Goal: Task Accomplishment & Management: Manage account settings

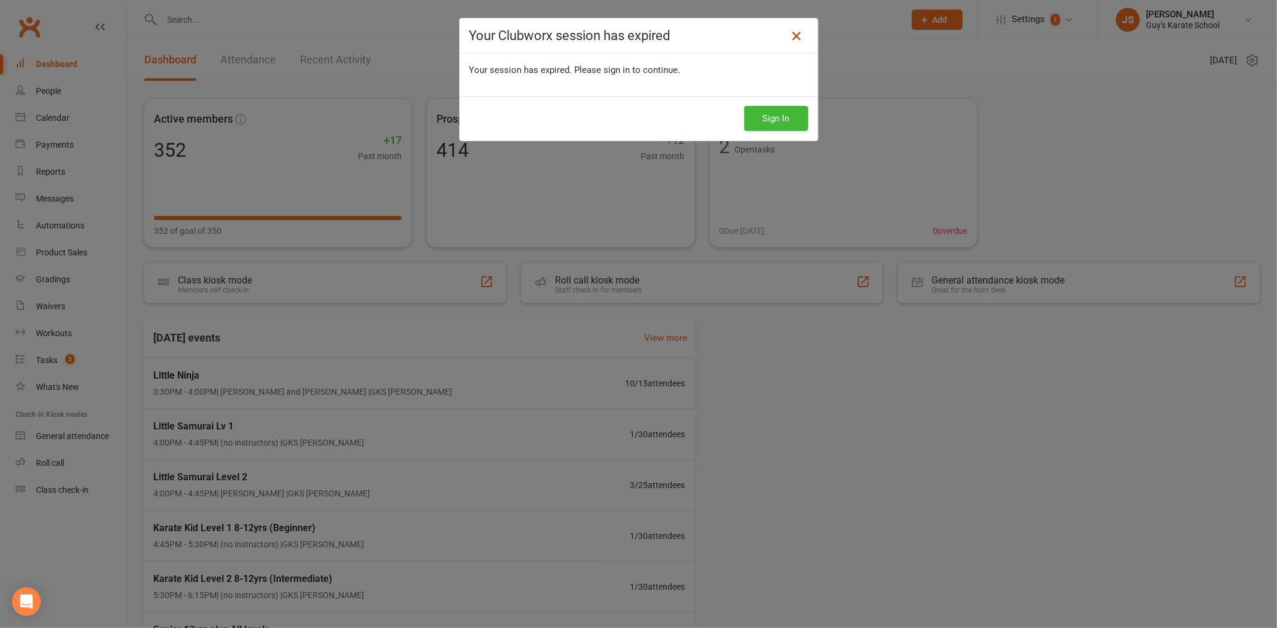
click at [792, 37] on icon at bounding box center [796, 36] width 14 height 14
click at [775, 118] on button "Sign In" at bounding box center [776, 118] width 64 height 25
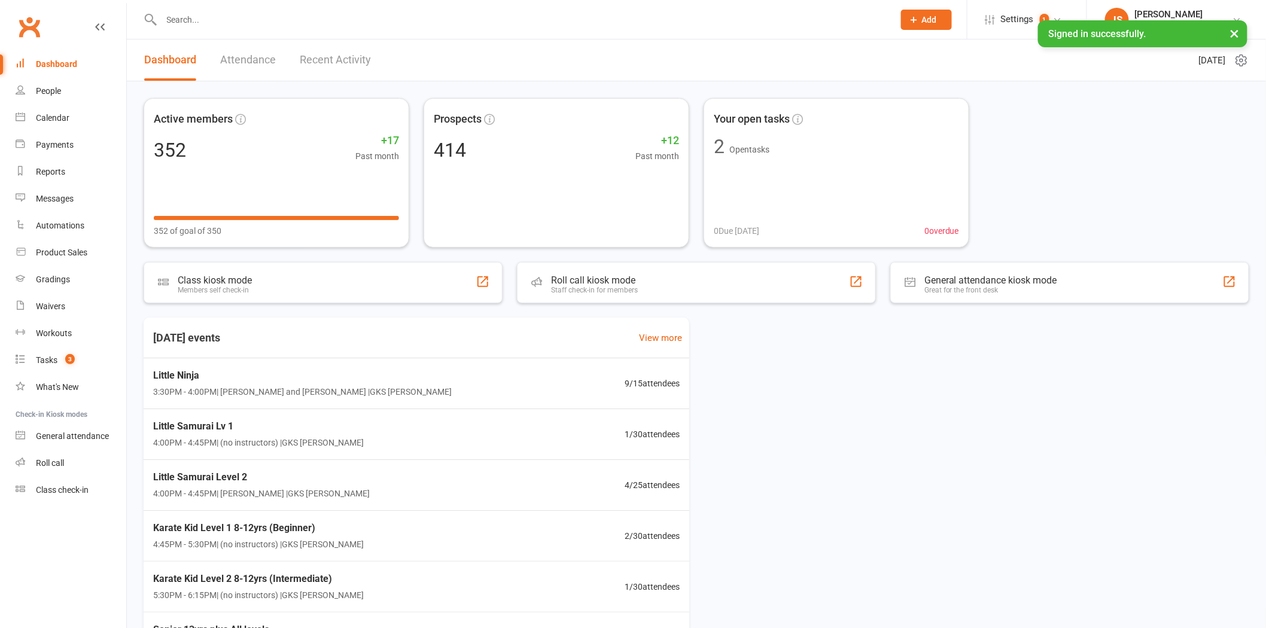
click at [206, 17] on input "text" at bounding box center [522, 19] width 728 height 17
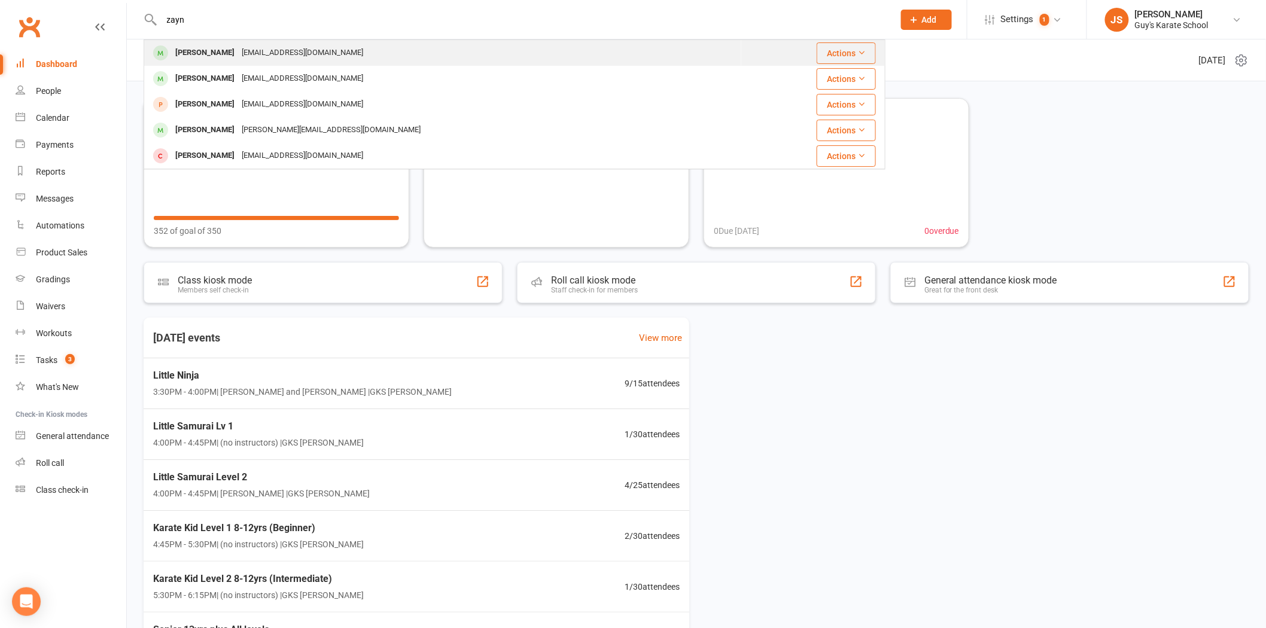
type input "zayn"
click at [291, 50] on div "Lalitchadha11@gmail.com" at bounding box center [302, 52] width 129 height 17
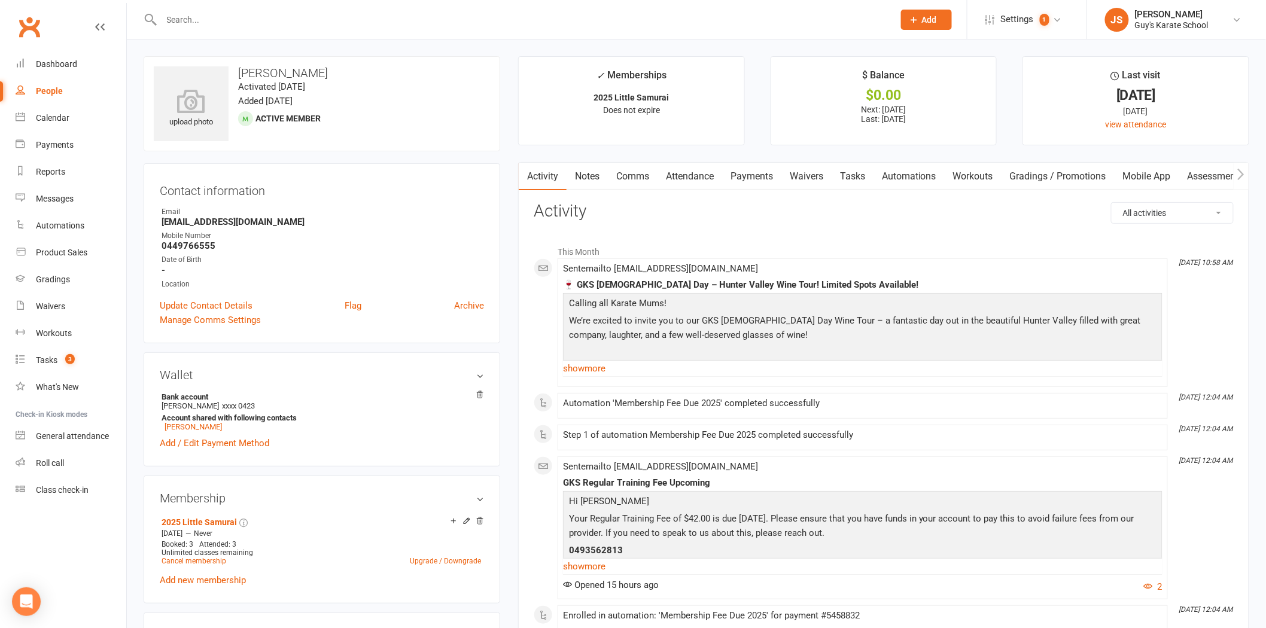
click at [741, 177] on link "Payments" at bounding box center [751, 177] width 59 height 28
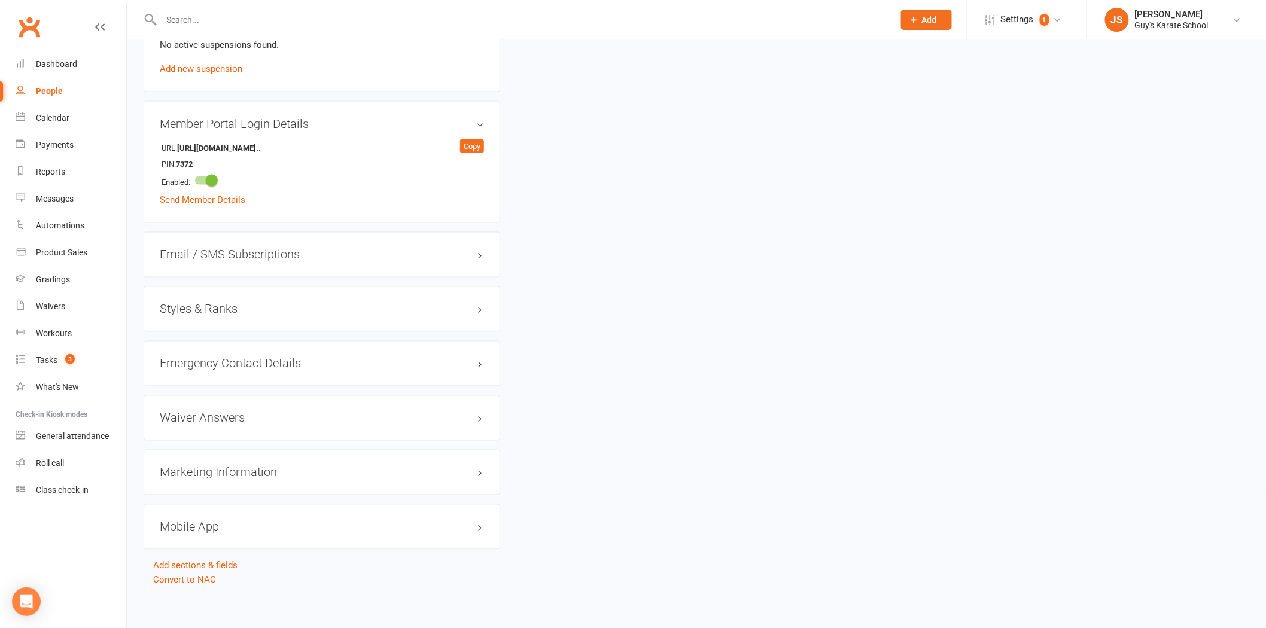
scroll to position [731, 0]
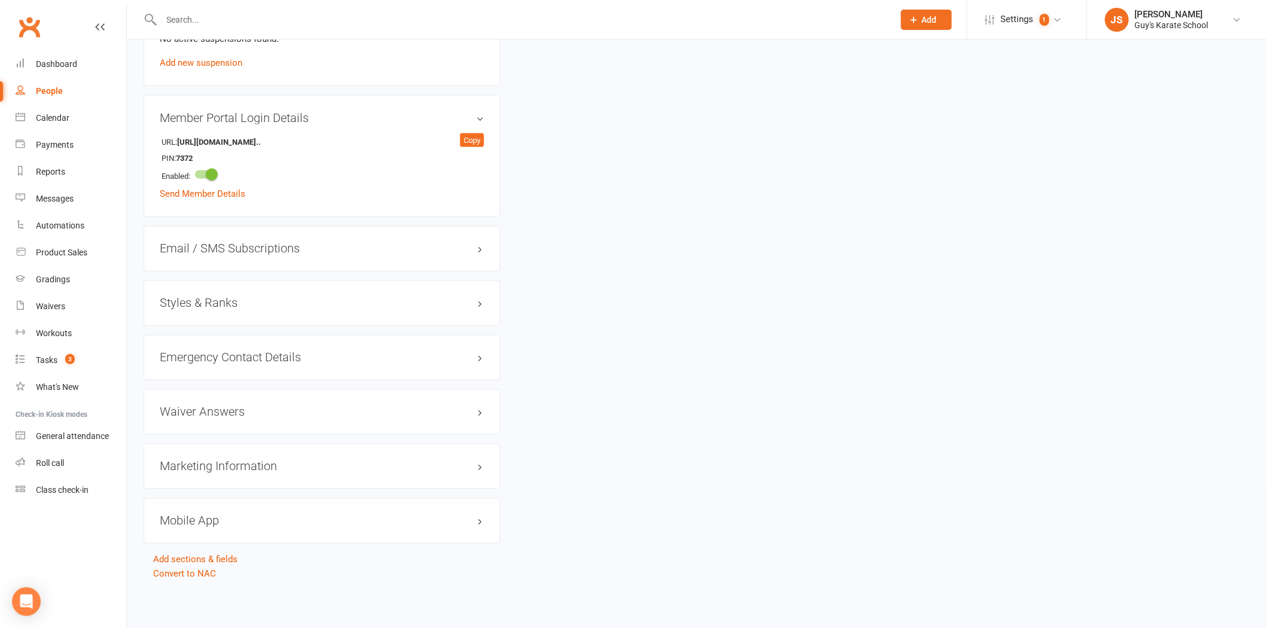
click at [224, 310] on h3 "Styles & Ranks" at bounding box center [322, 303] width 324 height 13
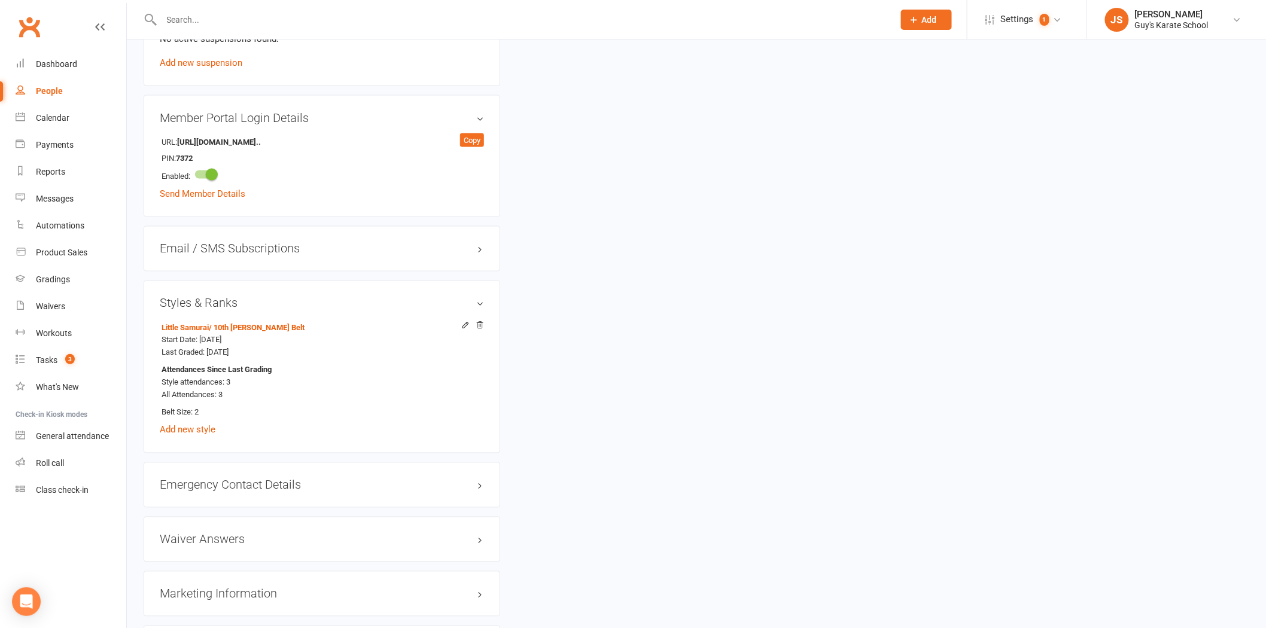
click at [482, 304] on h3 "Styles & Ranks" at bounding box center [322, 303] width 324 height 13
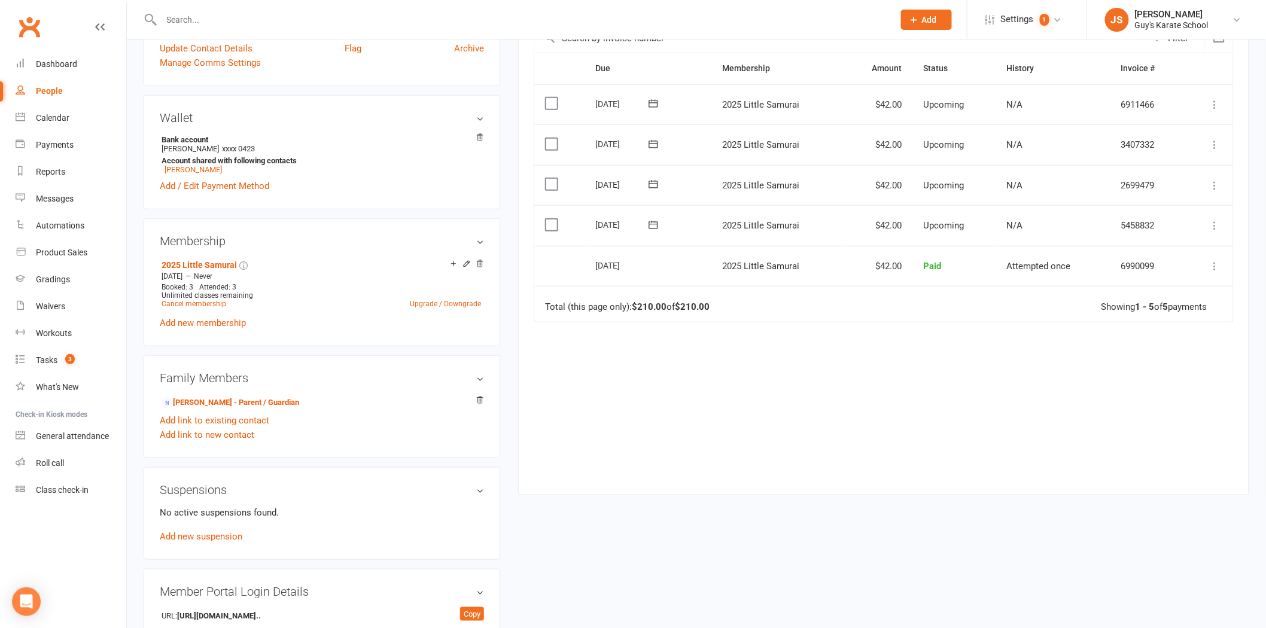
scroll to position [0, 0]
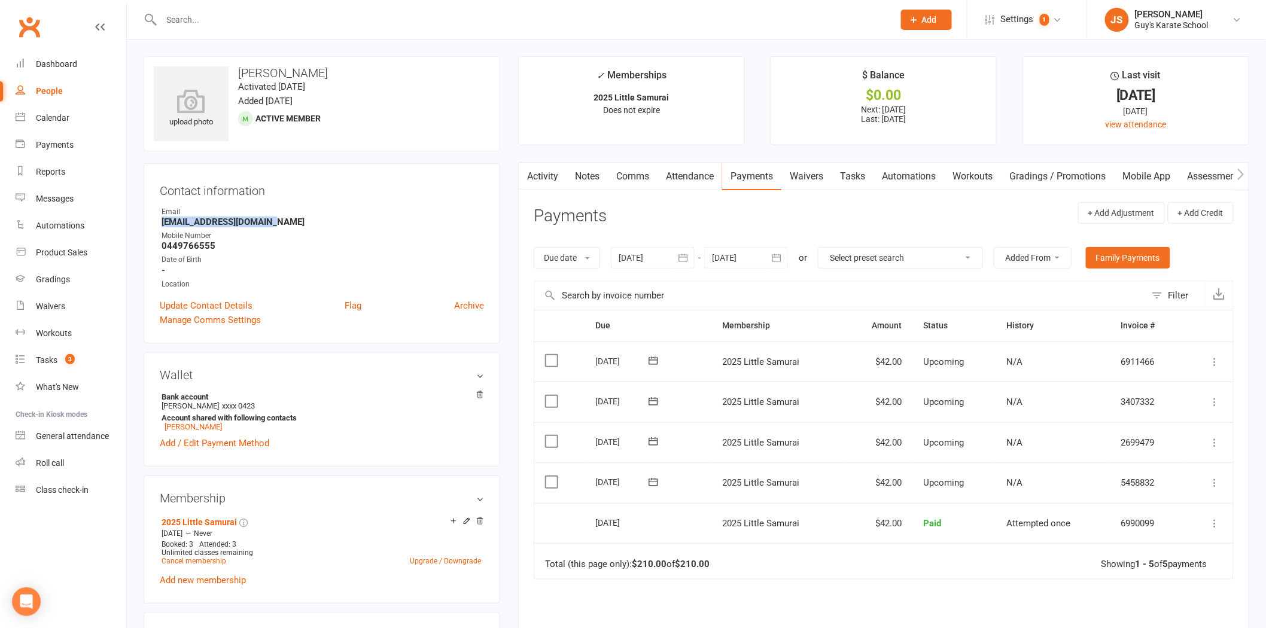
drag, startPoint x: 271, startPoint y: 221, endPoint x: 156, endPoint y: 225, distance: 114.4
click at [156, 225] on div "Contact information Owner Email Lalitchadha11@gmail.com Mobile Number 044976655…" at bounding box center [322, 253] width 357 height 180
click at [299, 220] on strong "Lalitchadha11@gmail.com" at bounding box center [323, 222] width 323 height 11
click at [549, 172] on link "Activity" at bounding box center [543, 177] width 48 height 28
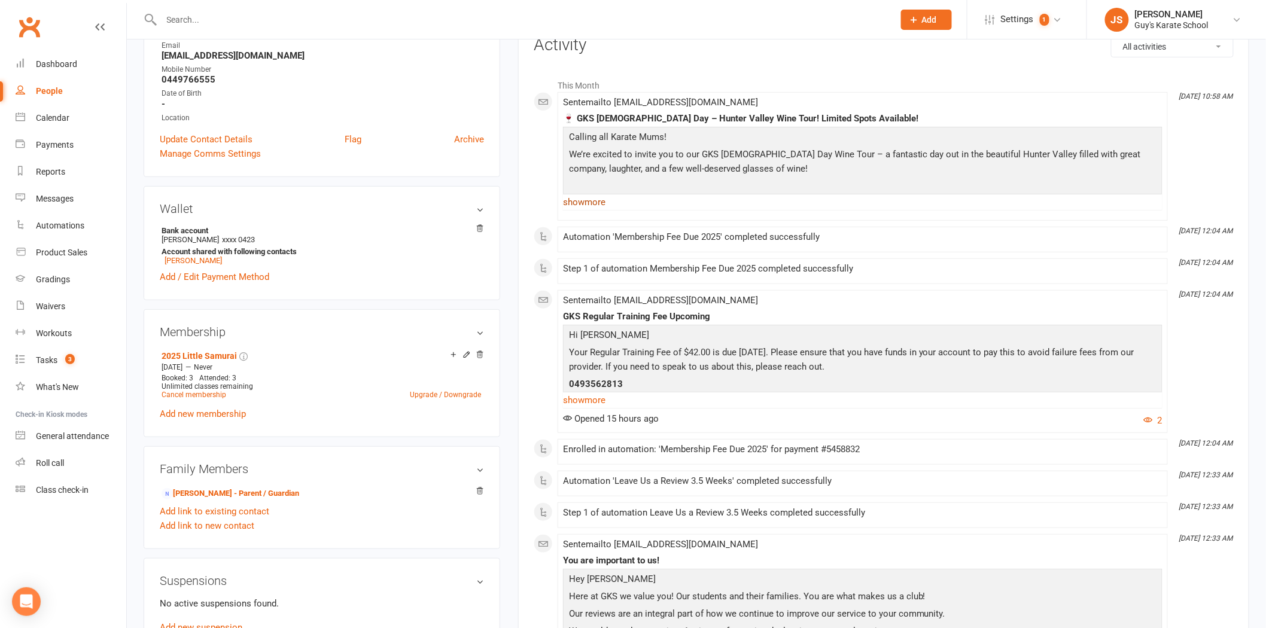
scroll to position [199, 0]
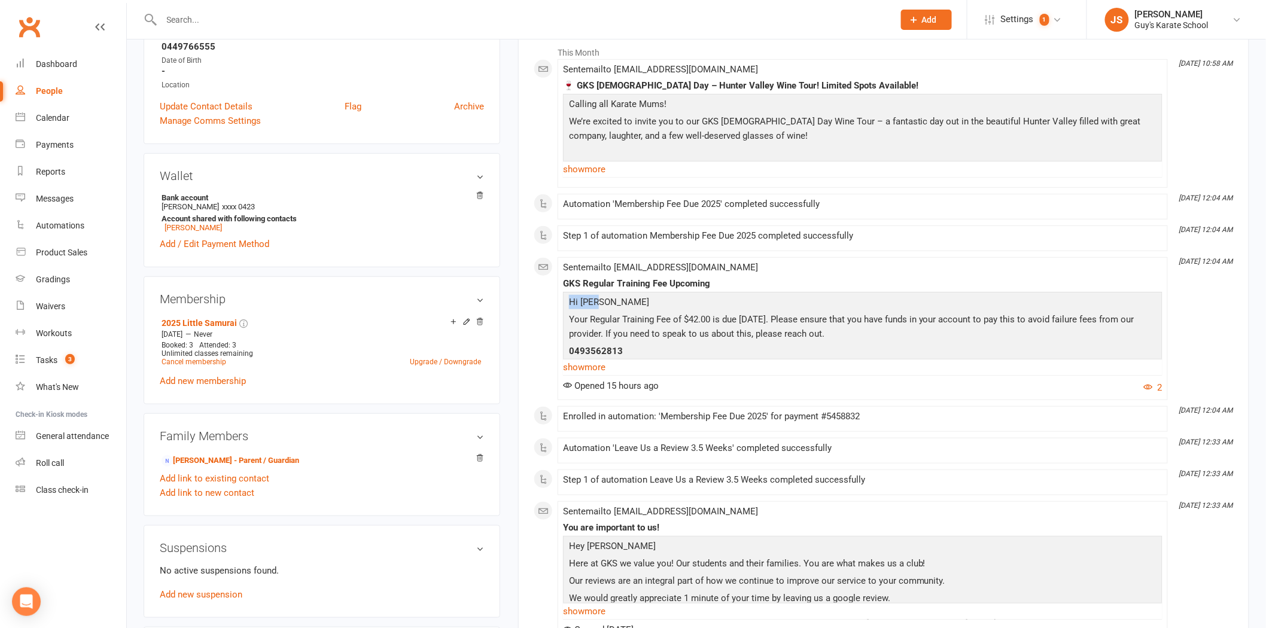
drag, startPoint x: 598, startPoint y: 302, endPoint x: 569, endPoint y: 303, distance: 30.0
click at [569, 303] on p "Hi Zayn" at bounding box center [863, 303] width 594 height 17
click at [622, 300] on p "Hi Zayn" at bounding box center [863, 303] width 594 height 17
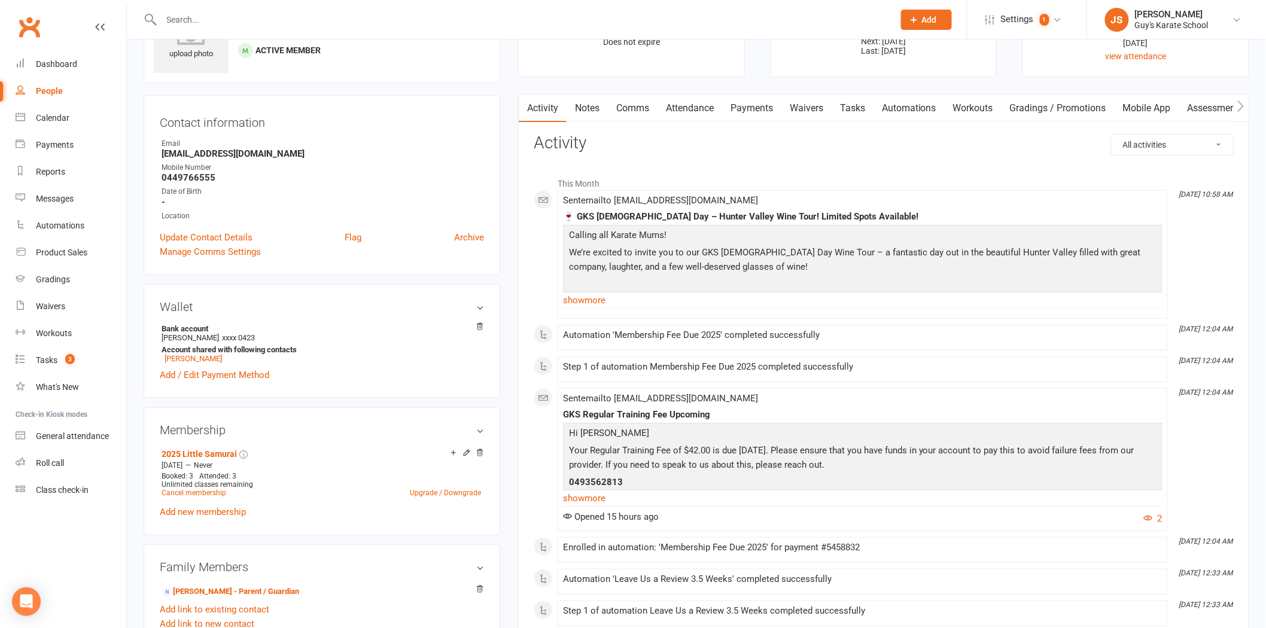
scroll to position [0, 0]
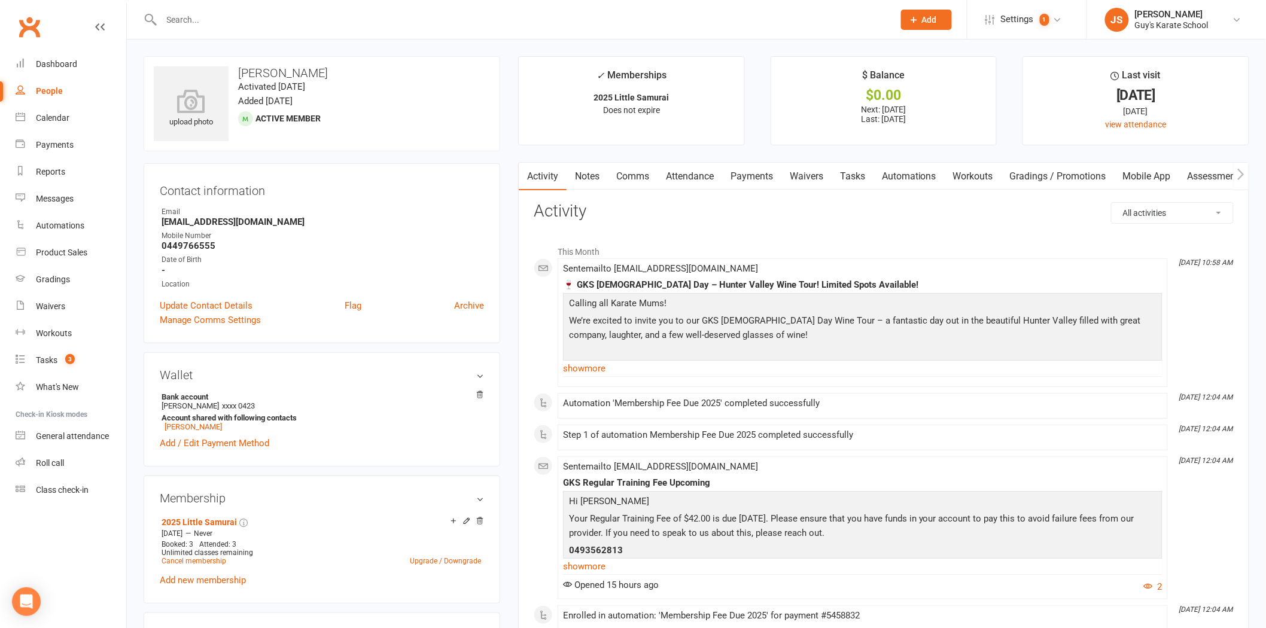
click at [184, 13] on input "text" at bounding box center [522, 19] width 728 height 17
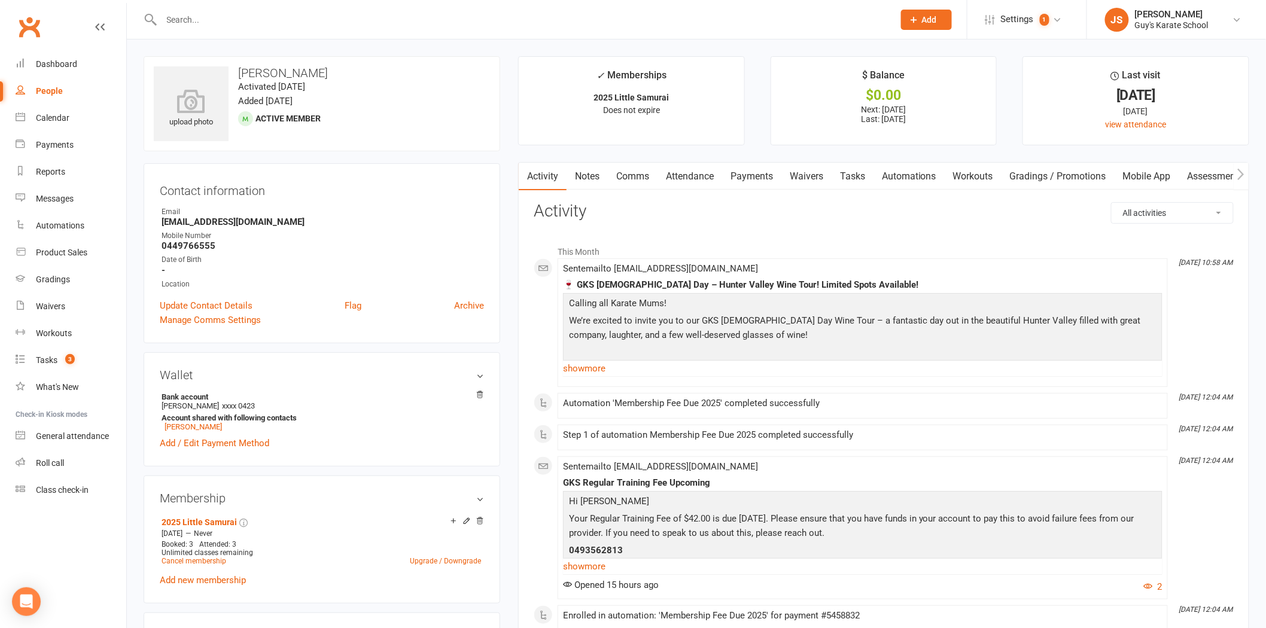
click at [746, 180] on link "Payments" at bounding box center [751, 177] width 59 height 28
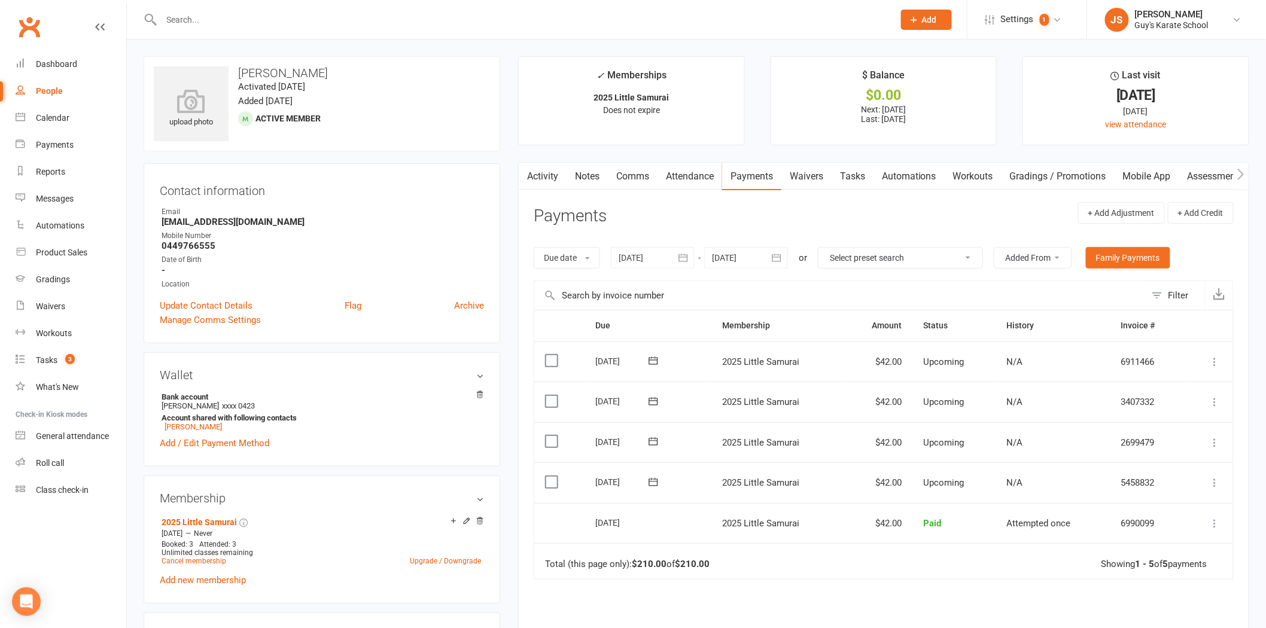
scroll to position [66, 0]
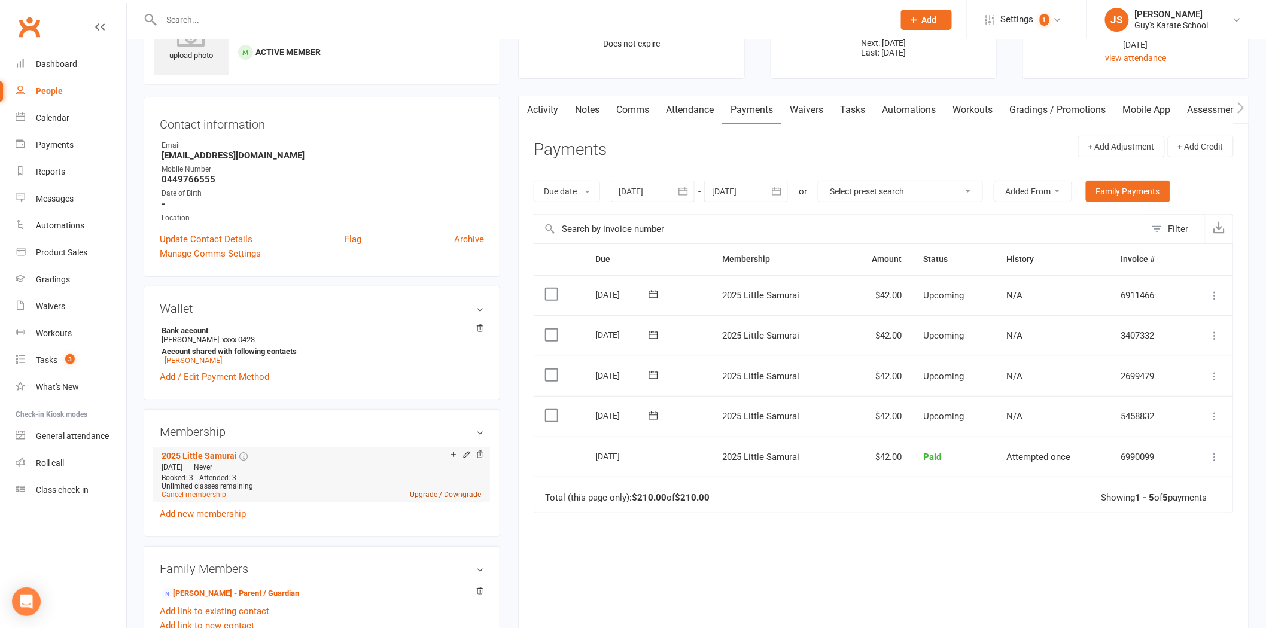
click at [461, 496] on link "Upgrade / Downgrade" at bounding box center [445, 495] width 71 height 8
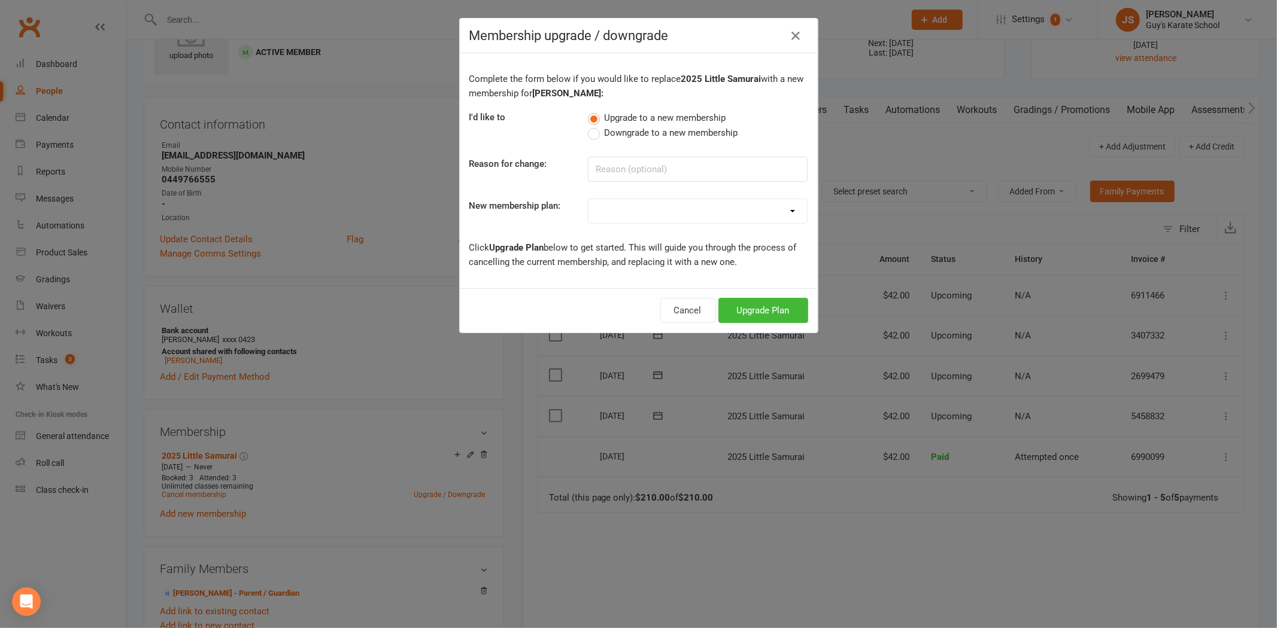
click at [665, 129] on span "Downgrade to a new membership" at bounding box center [670, 132] width 133 height 13
click at [595, 126] on input "Downgrade to a new membership" at bounding box center [592, 126] width 8 height 0
click at [667, 159] on input at bounding box center [698, 169] width 220 height 25
type input "age"
click at [716, 212] on select "2025 Little Ninja 2025 Little Samurai 2025 Karate Kids 2025 Seniors 2022 Senior…" at bounding box center [697, 211] width 218 height 24
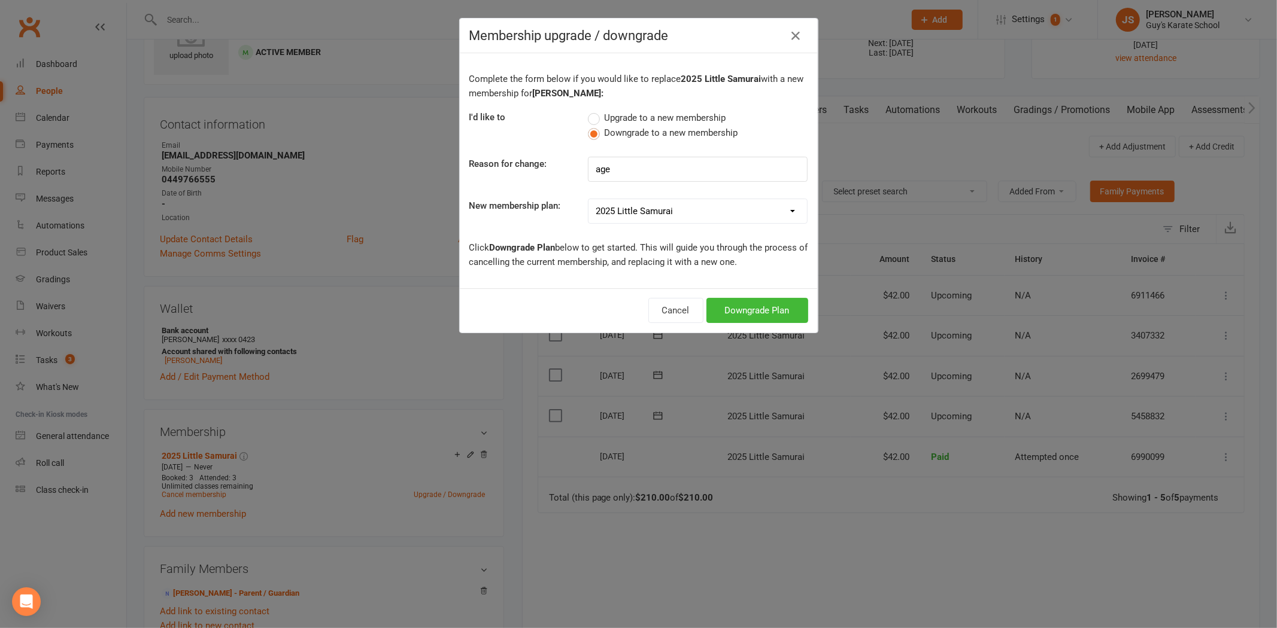
click at [588, 199] on select "2025 Little Ninja 2025 Little Samurai 2025 Karate Kids 2025 Seniors 2022 Senior…" at bounding box center [697, 211] width 218 height 24
click at [713, 211] on select "2025 Little Ninja 2025 Little Samurai 2025 Karate Kids 2025 Seniors 2022 Senior…" at bounding box center [697, 211] width 218 height 24
select select "0"
click at [588, 199] on select "2025 Little Ninja 2025 Little Samurai 2025 Karate Kids 2025 Seniors 2022 Senior…" at bounding box center [697, 211] width 218 height 24
click at [761, 247] on p "Click Downgrade Plan below to get started. This will guide you through the proc…" at bounding box center [638, 255] width 339 height 29
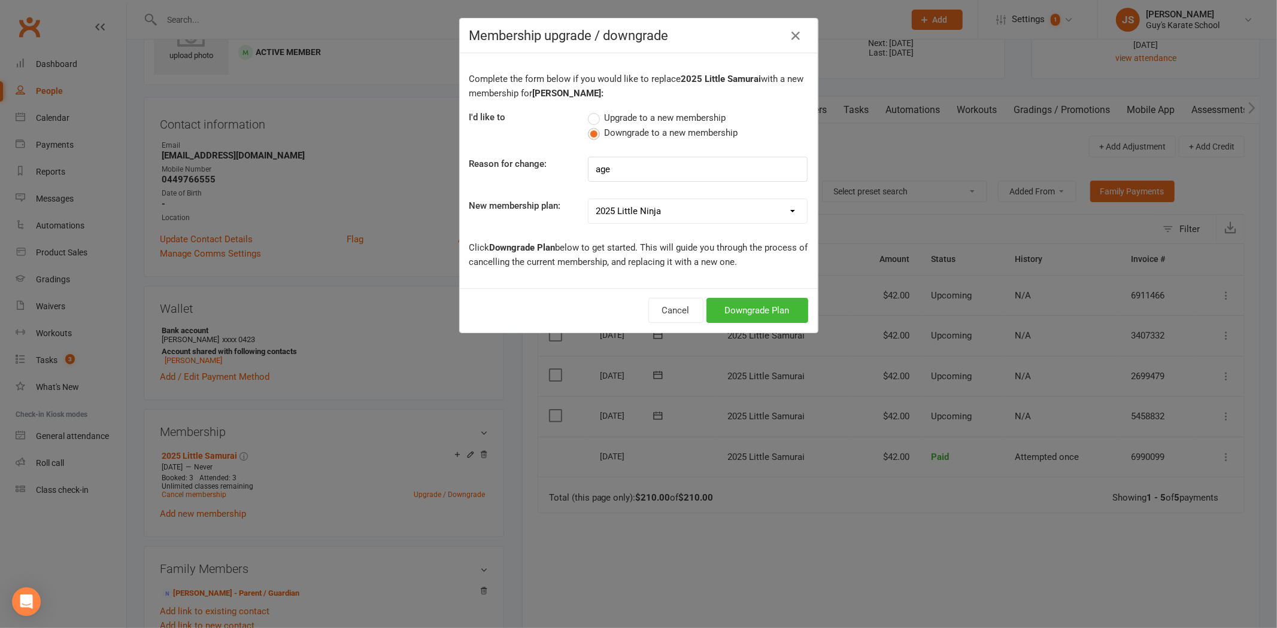
click at [762, 247] on p "Click Downgrade Plan below to get started. This will guide you through the proc…" at bounding box center [638, 255] width 339 height 29
click at [681, 77] on b "2025 Little Samurai" at bounding box center [721, 79] width 80 height 11
click at [755, 307] on button "Downgrade Plan" at bounding box center [757, 310] width 102 height 25
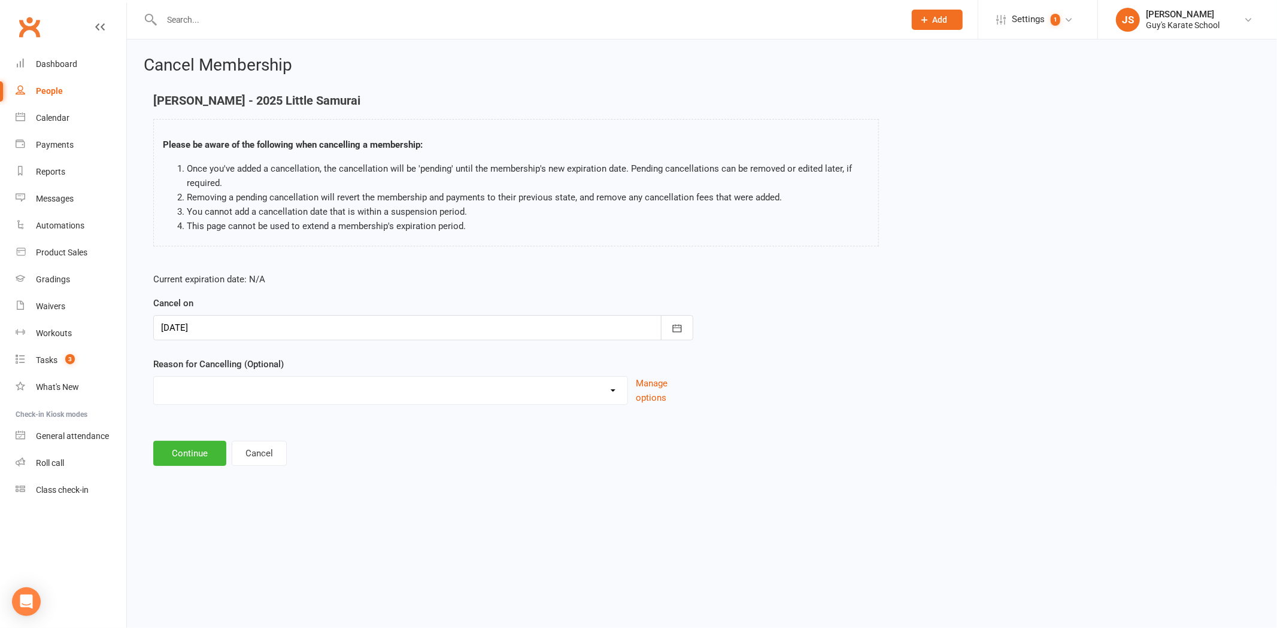
click at [399, 333] on div at bounding box center [423, 327] width 540 height 25
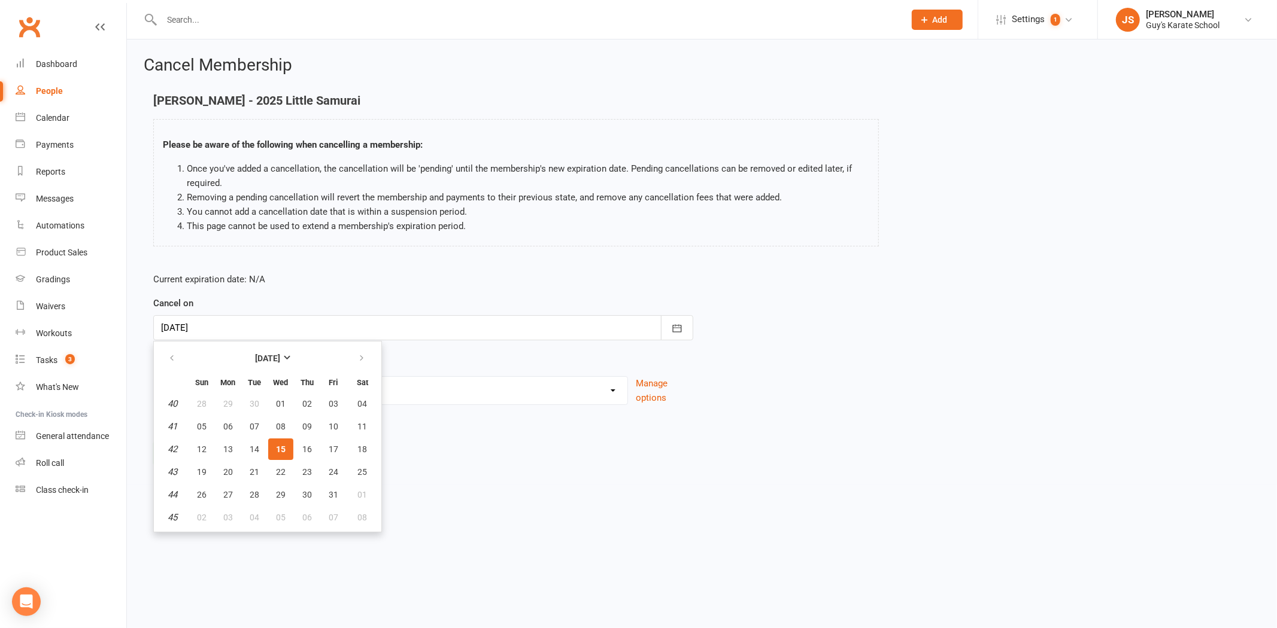
click at [276, 446] on span "15" at bounding box center [281, 450] width 10 height 10
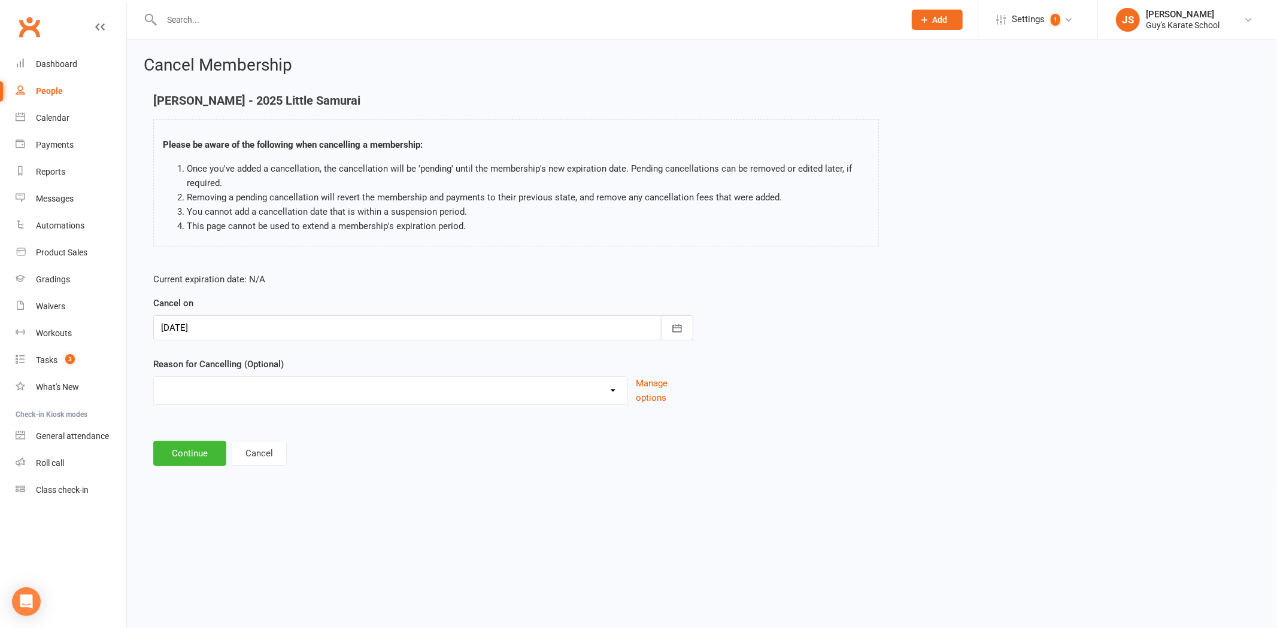
click at [294, 393] on select "Did not enjoy it Financial Problems Holiday Illness Injury Lost Interest Moving…" at bounding box center [390, 389] width 473 height 24
select select "8"
click at [154, 377] on select "Did not enjoy it Financial Problems Holiday Illness Injury Lost Interest Moving…" at bounding box center [390, 389] width 473 height 24
click at [186, 455] on button "Continue" at bounding box center [189, 453] width 73 height 25
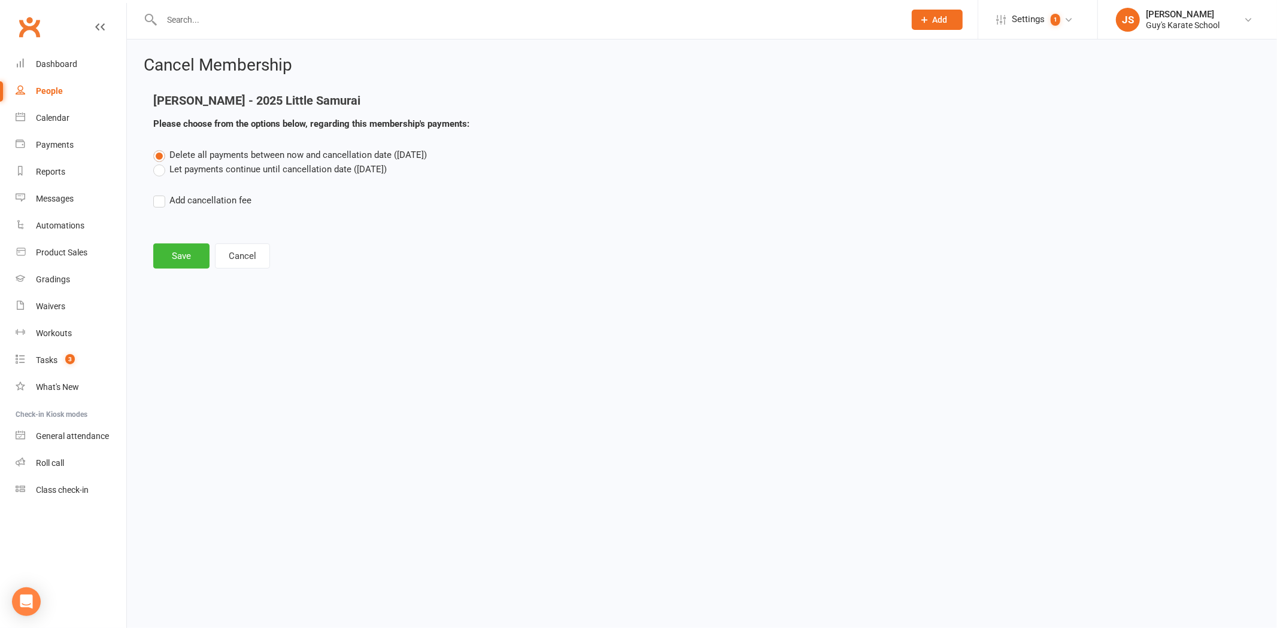
click at [469, 117] on p "Please choose from the options below, regarding this membership's payments:" at bounding box center [515, 124] width 725 height 14
click at [470, 122] on p "Please choose from the options below, regarding this membership's payments:" at bounding box center [515, 124] width 725 height 14
click at [465, 121] on strong "Please choose from the options below, regarding this membership's payments:" at bounding box center [311, 123] width 316 height 11
click at [469, 122] on strong "Please choose from the options below, regarding this membership's payments:" at bounding box center [311, 123] width 316 height 11
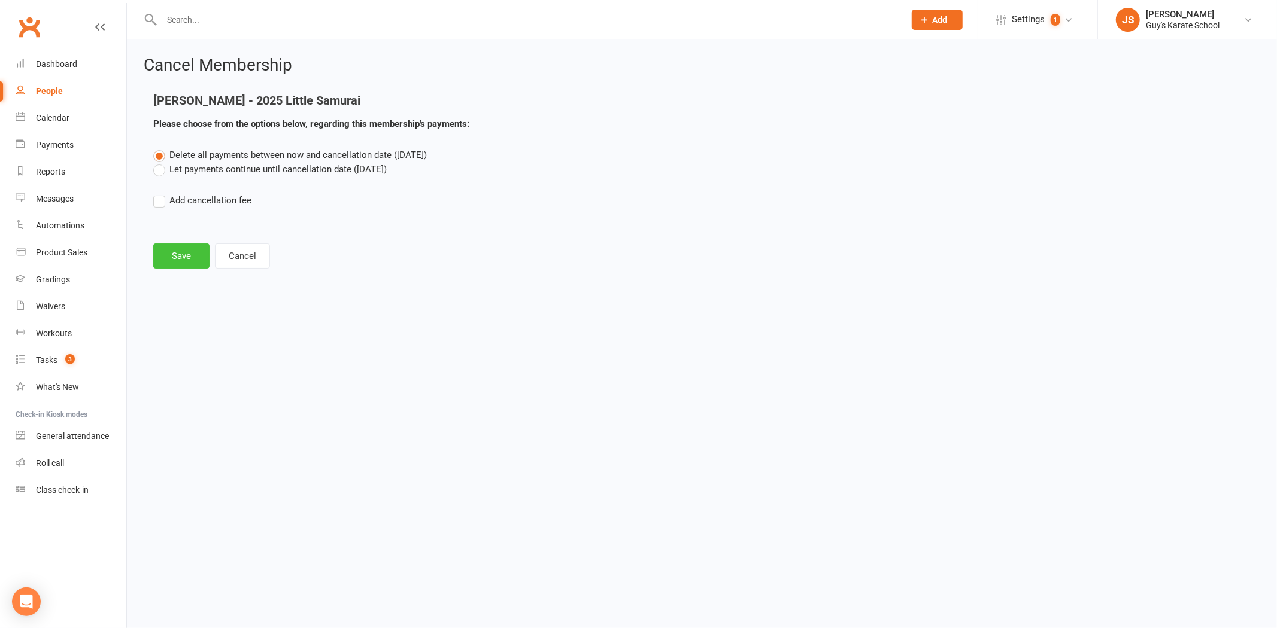
click at [189, 253] on button "Save" at bounding box center [181, 256] width 56 height 25
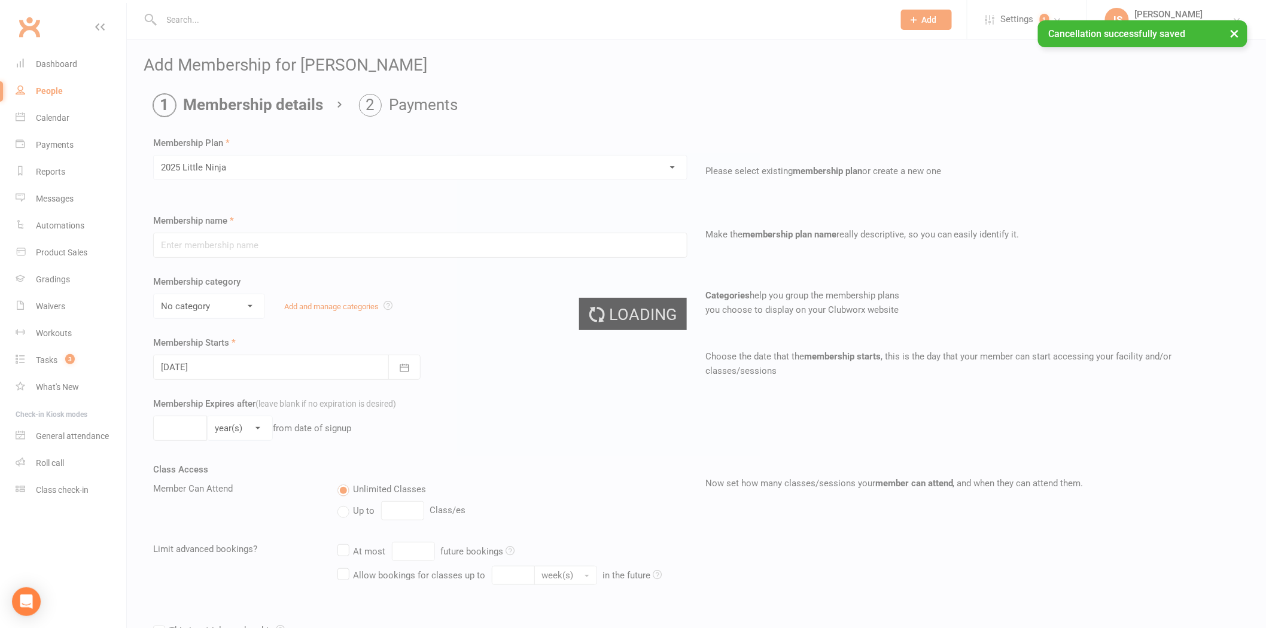
type input "2025 Little Ninja"
select select "3"
type input "0"
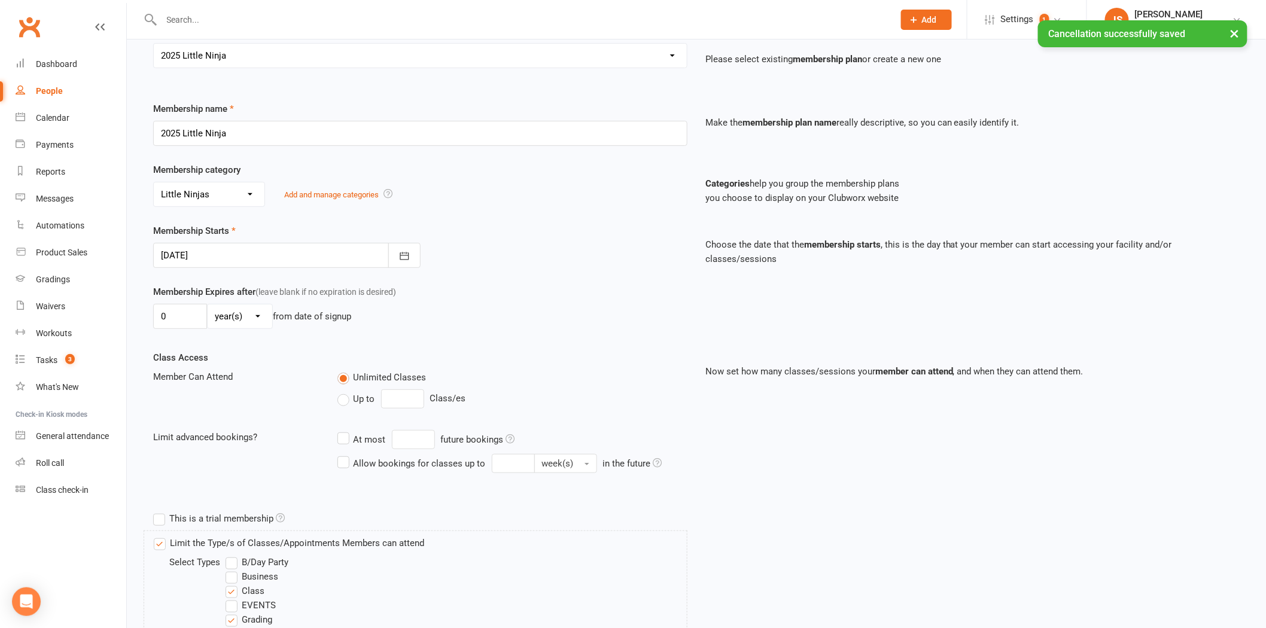
scroll to position [133, 0]
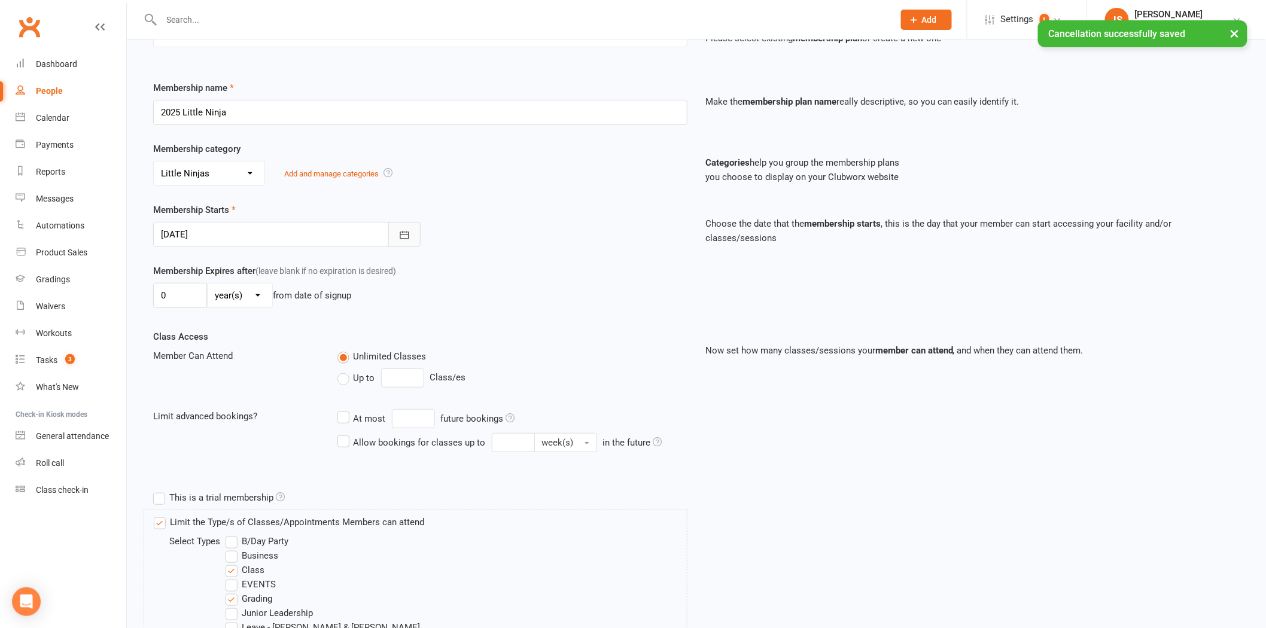
click at [411, 235] on button "button" at bounding box center [404, 234] width 32 height 25
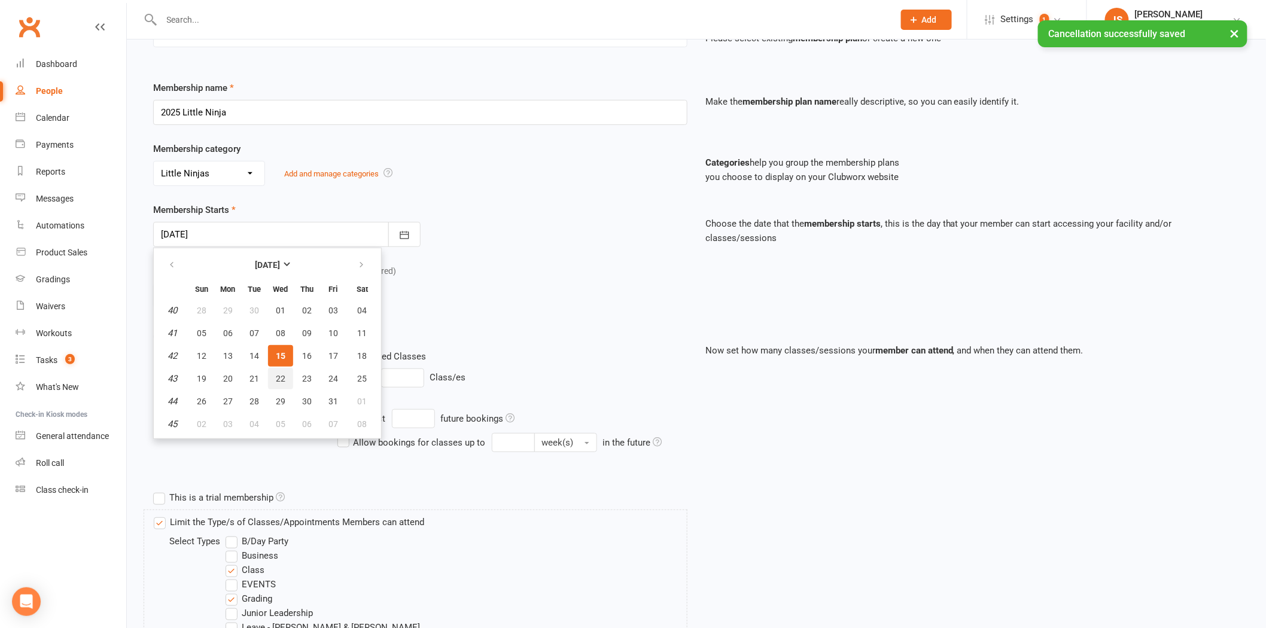
click at [278, 374] on span "22" at bounding box center [281, 379] width 10 height 10
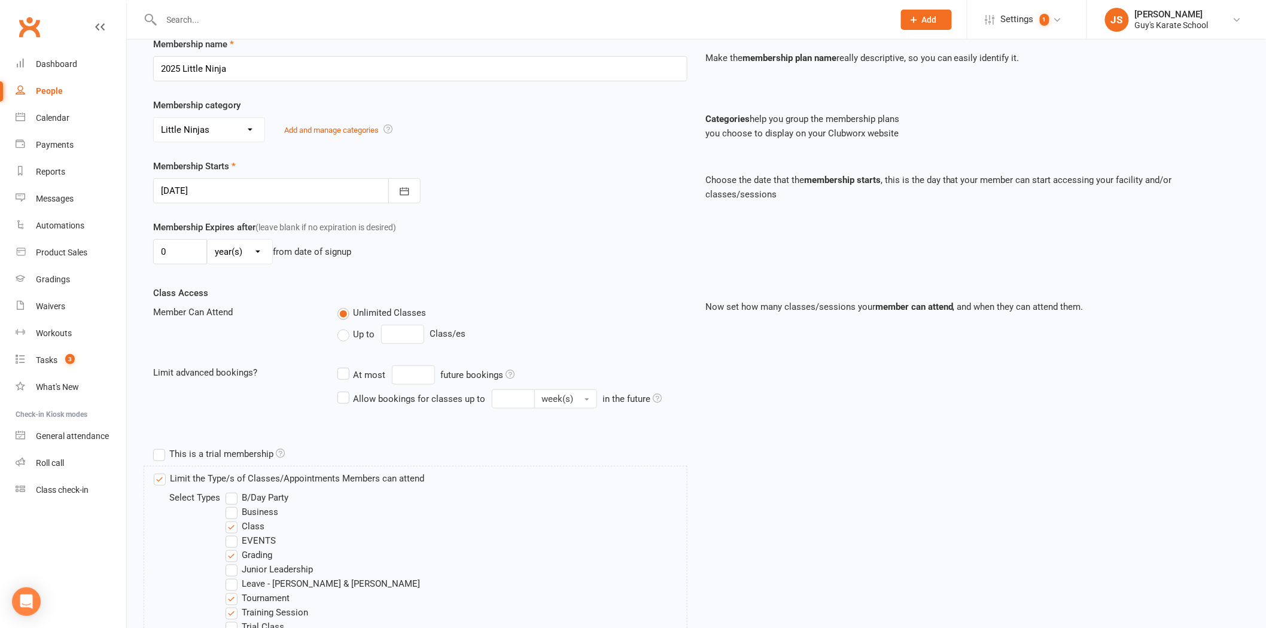
scroll to position [199, 0]
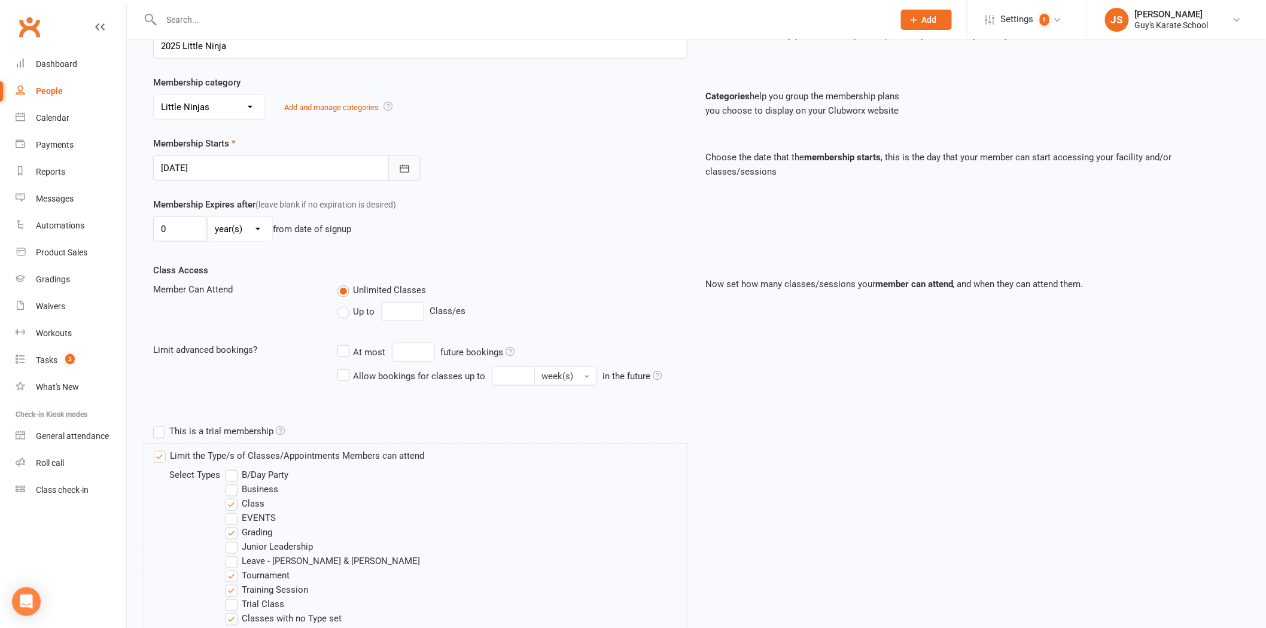
click at [403, 169] on icon "button" at bounding box center [405, 169] width 12 height 12
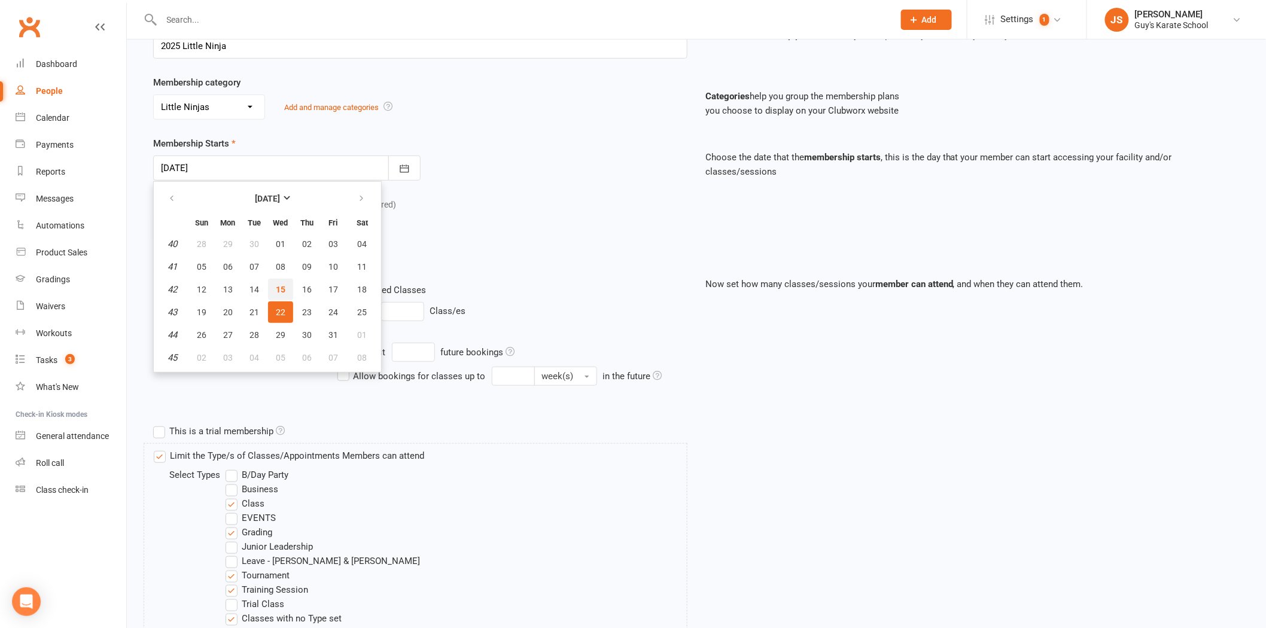
click at [279, 285] on span "15" at bounding box center [281, 290] width 10 height 10
type input "15 Oct 2025"
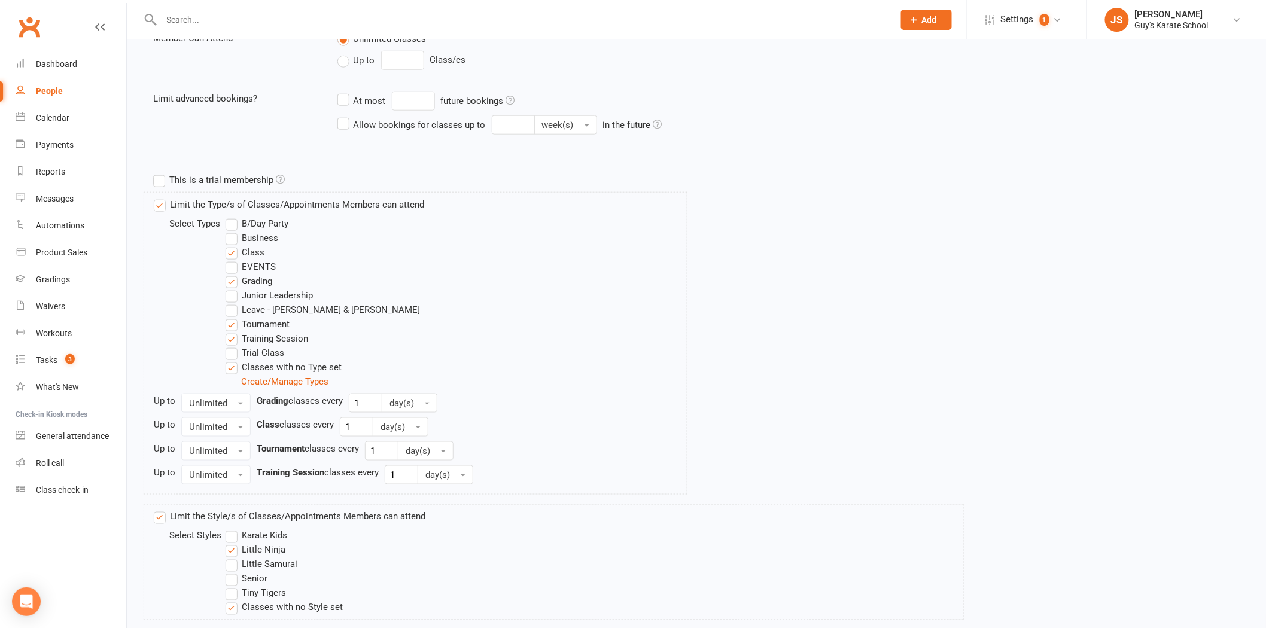
scroll to position [531, 0]
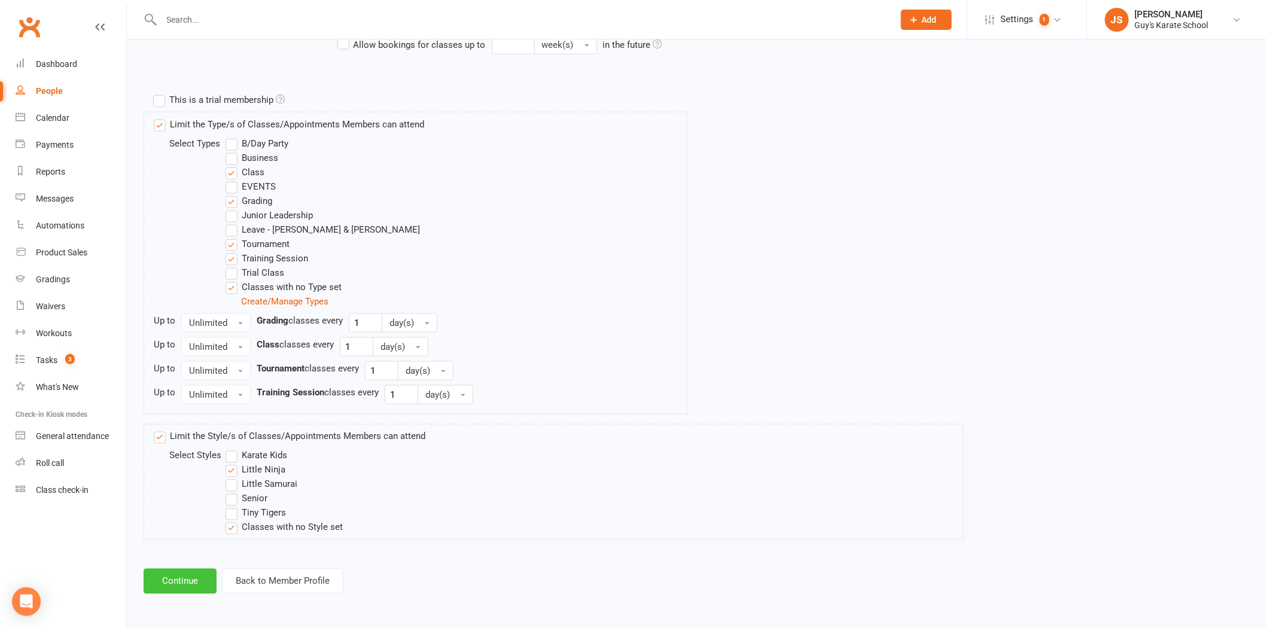
click at [201, 577] on button "Continue" at bounding box center [180, 581] width 73 height 25
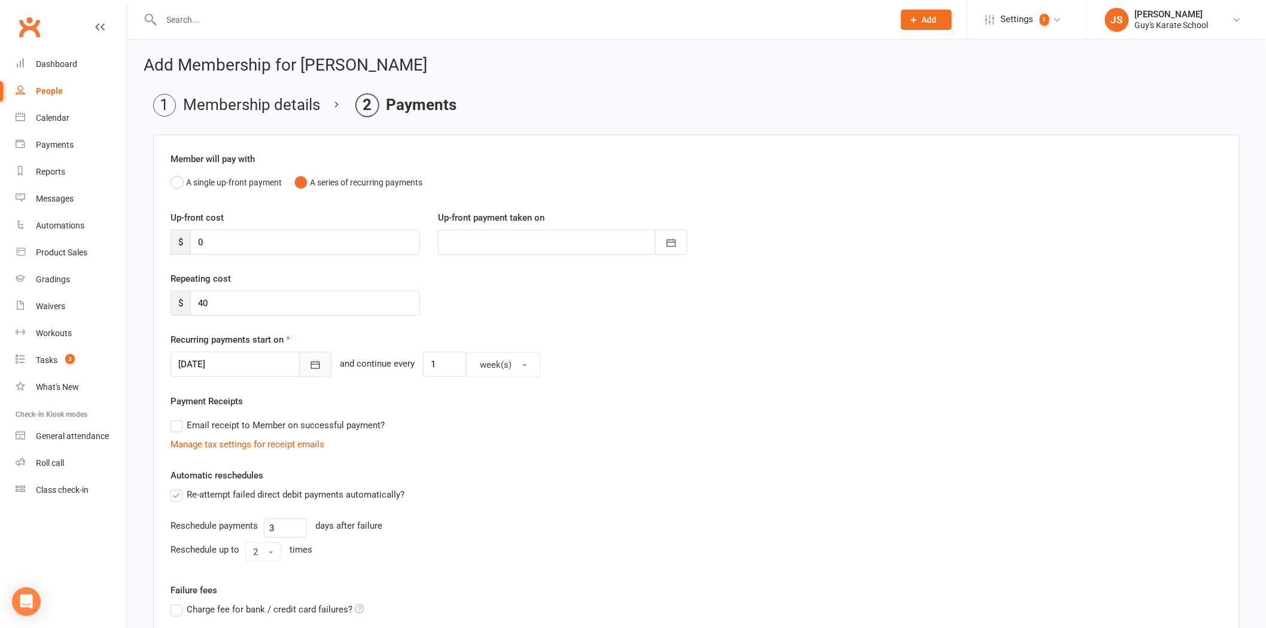
click at [299, 360] on button "button" at bounding box center [315, 364] width 32 height 25
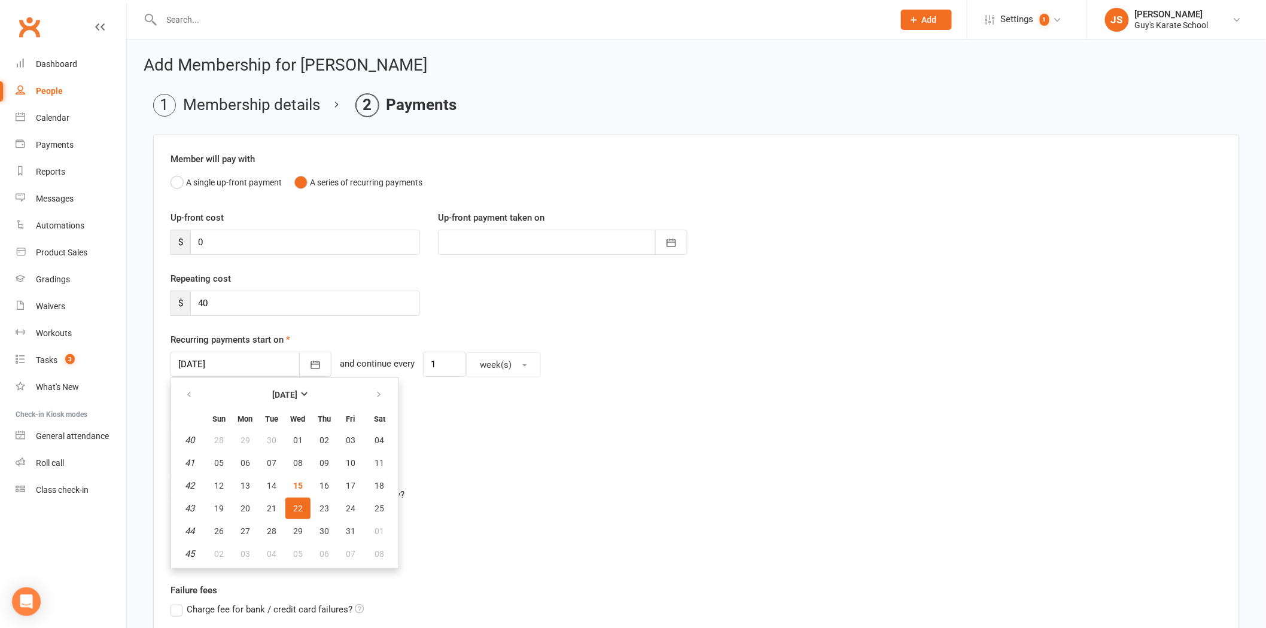
click at [293, 504] on span "22" at bounding box center [298, 509] width 10 height 10
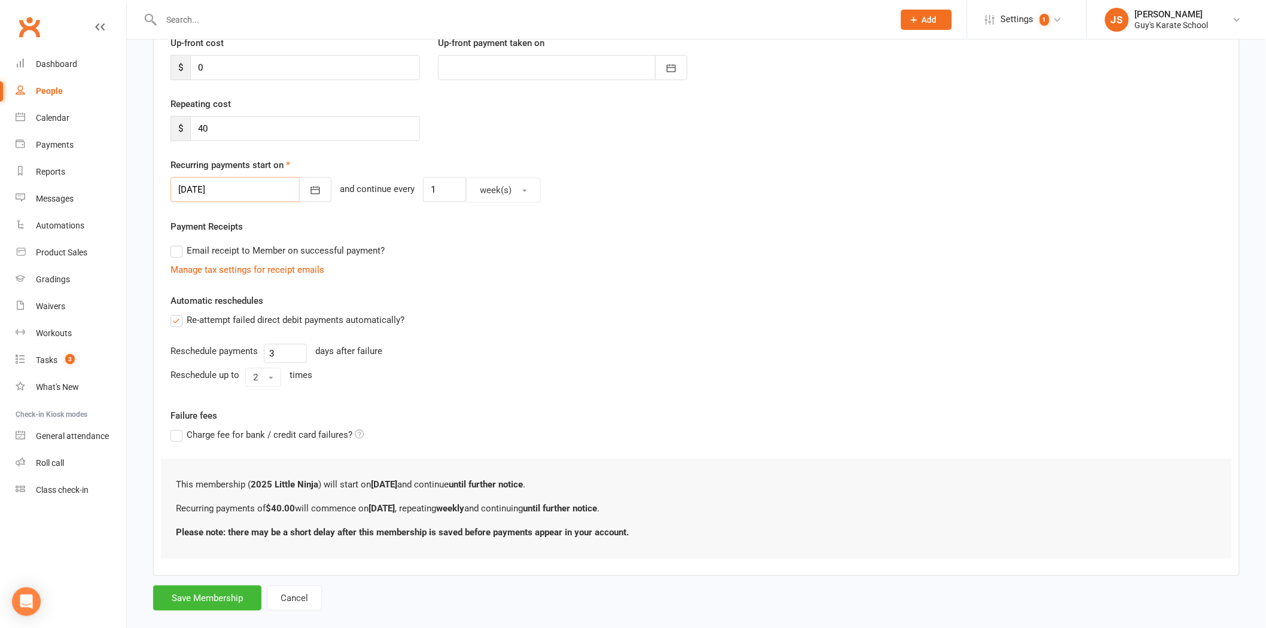
scroll to position [194, 0]
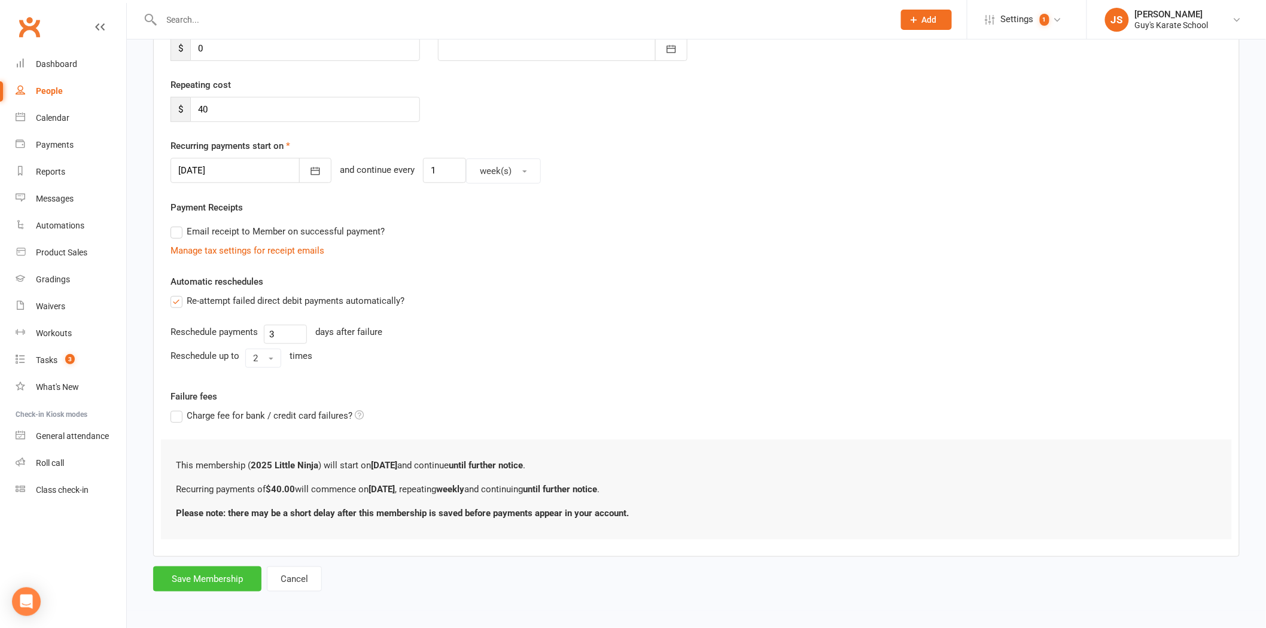
click at [226, 579] on button "Save Membership" at bounding box center [207, 579] width 108 height 25
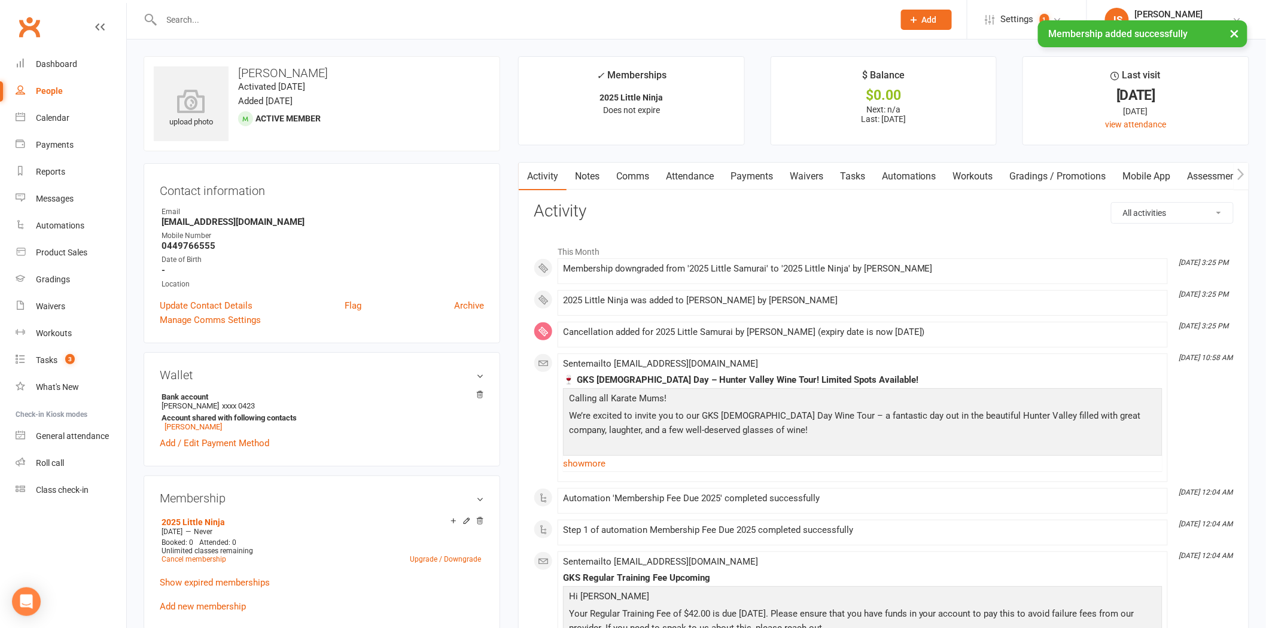
click at [1235, 29] on button "×" at bounding box center [1235, 33] width 22 height 26
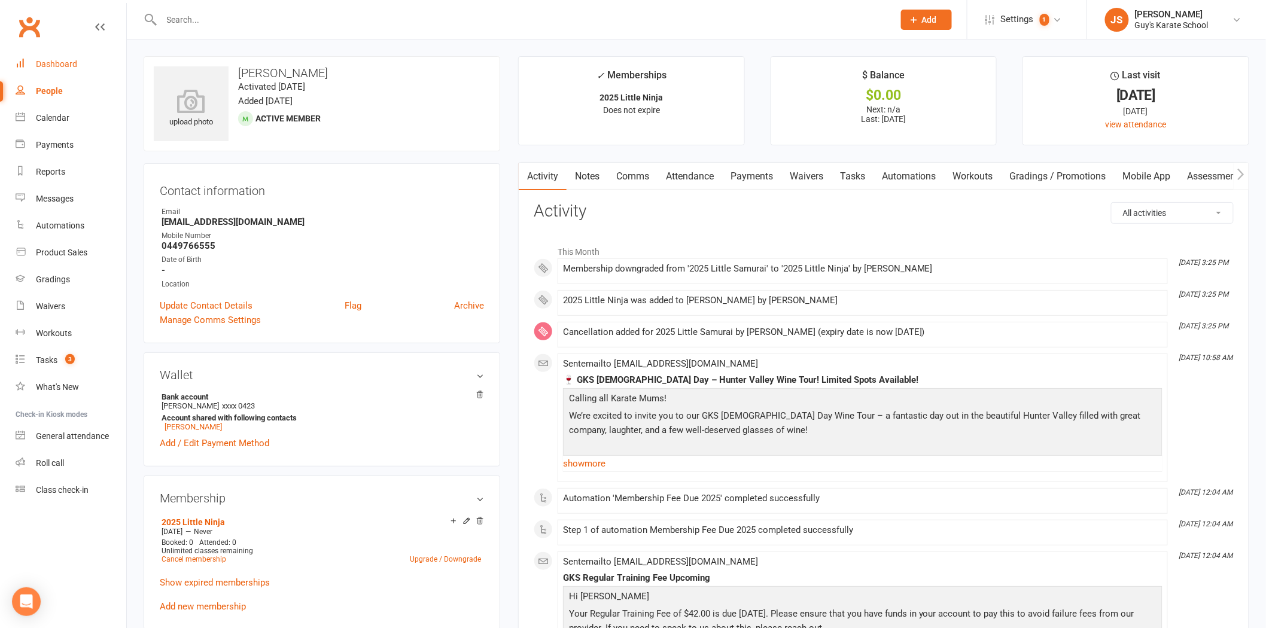
click at [44, 55] on link "Dashboard" at bounding box center [71, 64] width 111 height 27
